Goal: Transaction & Acquisition: Purchase product/service

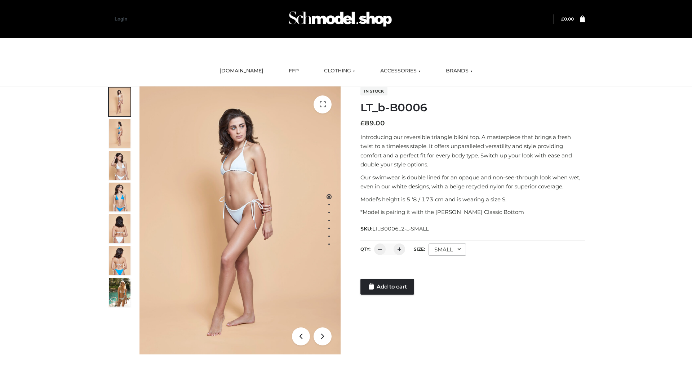
click at [388, 287] on link "Add to cart" at bounding box center [387, 287] width 54 height 16
